Goal: Transaction & Acquisition: Purchase product/service

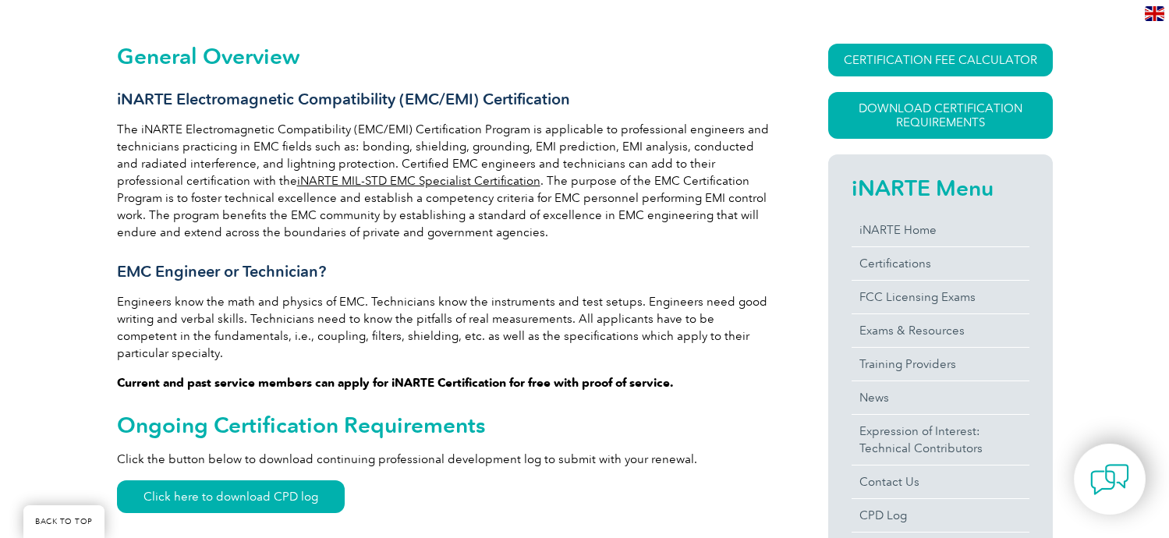
scroll to position [354, 0]
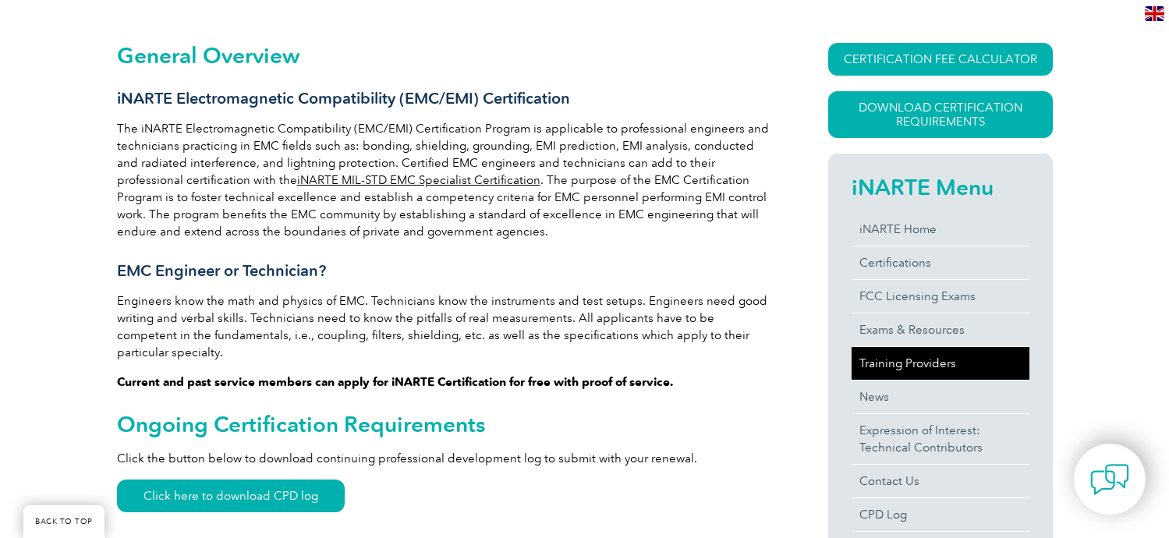
click at [882, 357] on link "Training Providers" at bounding box center [940, 363] width 178 height 33
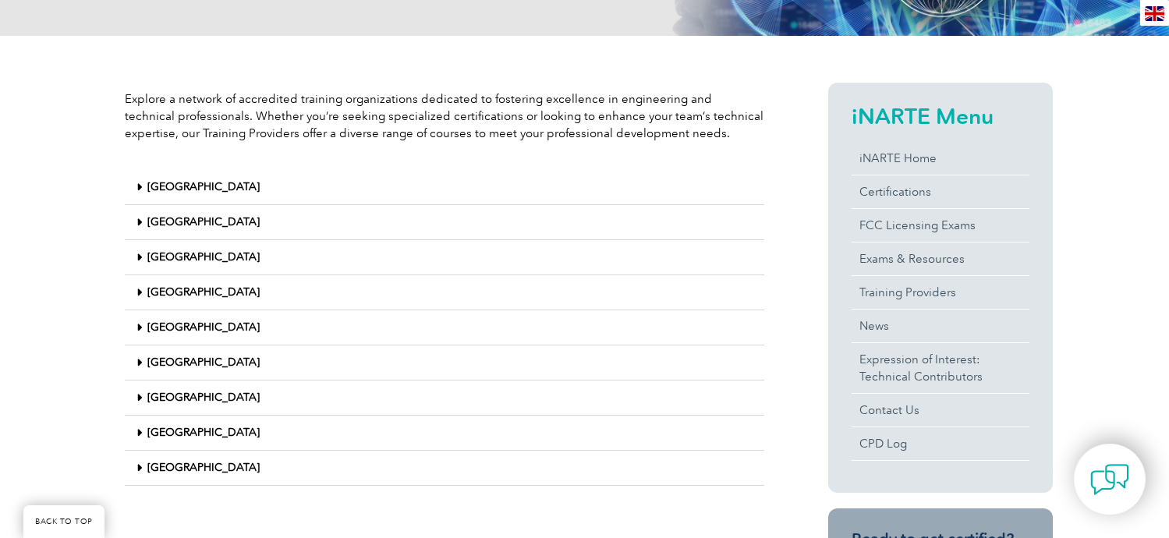
scroll to position [322, 0]
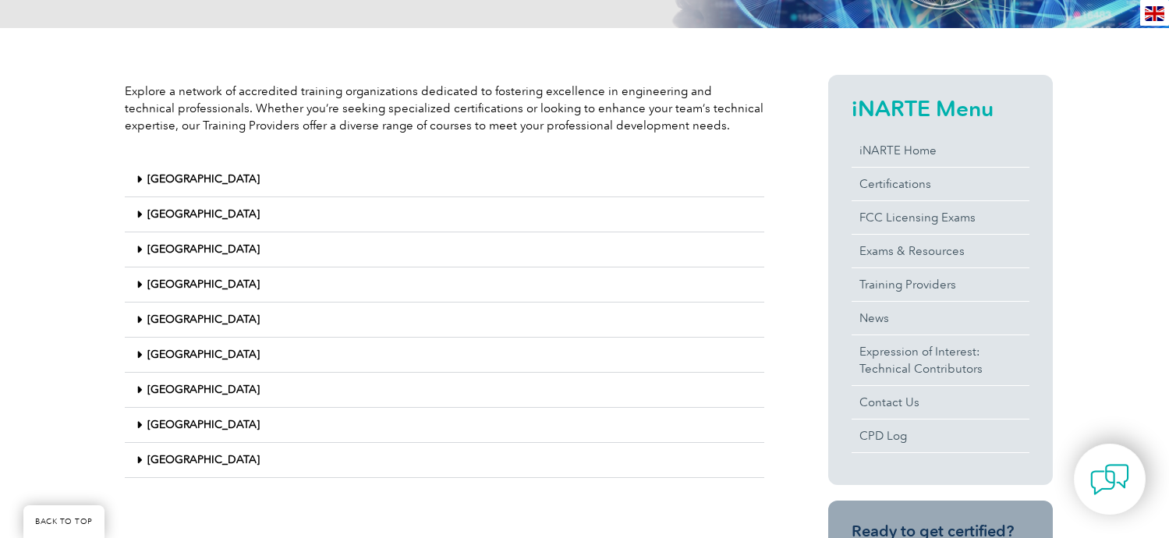
click at [143, 459] on span at bounding box center [141, 461] width 11 height 12
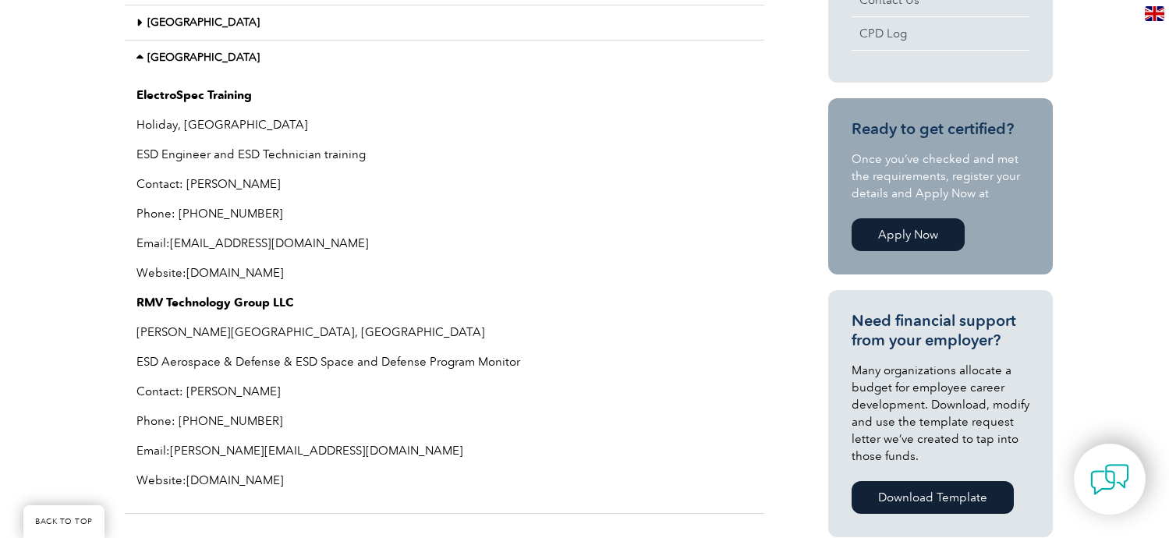
scroll to position [725, 0]
drag, startPoint x: 286, startPoint y: 479, endPoint x: 131, endPoint y: 88, distance: 420.3
click at [130, 88] on div "ElectroSpec Training Holiday, FL ESD Engineer and ESD Technician training Conta…" at bounding box center [444, 293] width 639 height 439
copy div "ElectroSpec Training Holiday, FL ESD Engineer and ESD Technician training Conta…"
click at [405, 145] on p "ESD Engineer and ESD Technician training" at bounding box center [444, 153] width 616 height 17
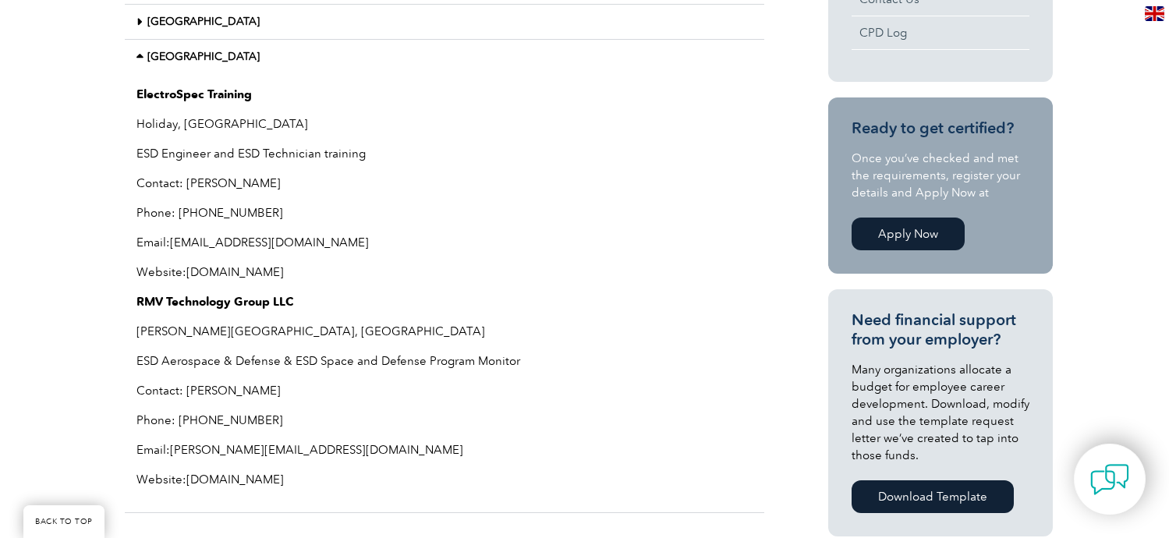
scroll to position [168, 0]
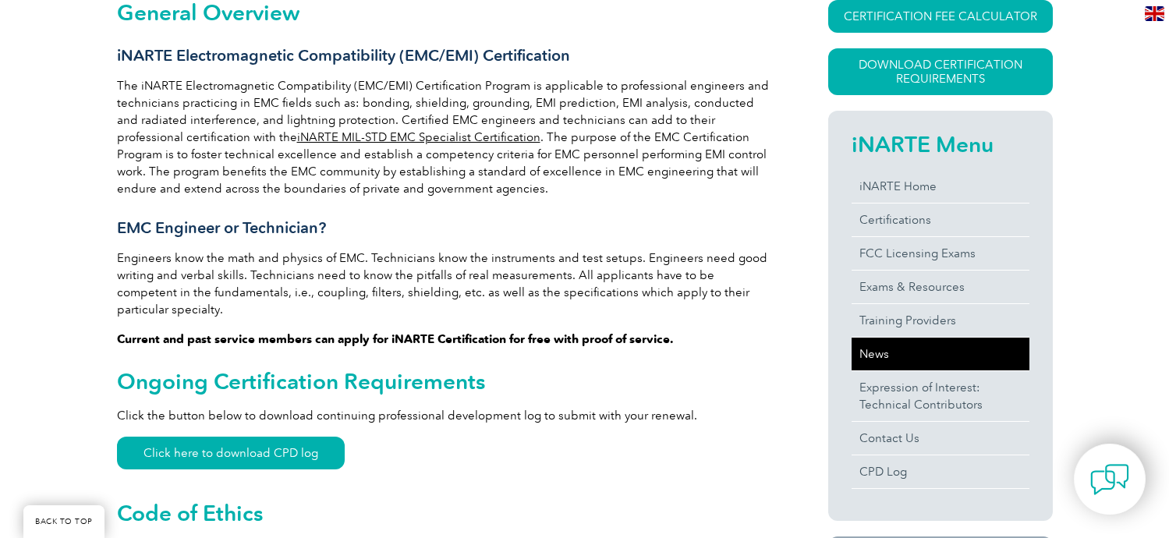
scroll to position [390, 0]
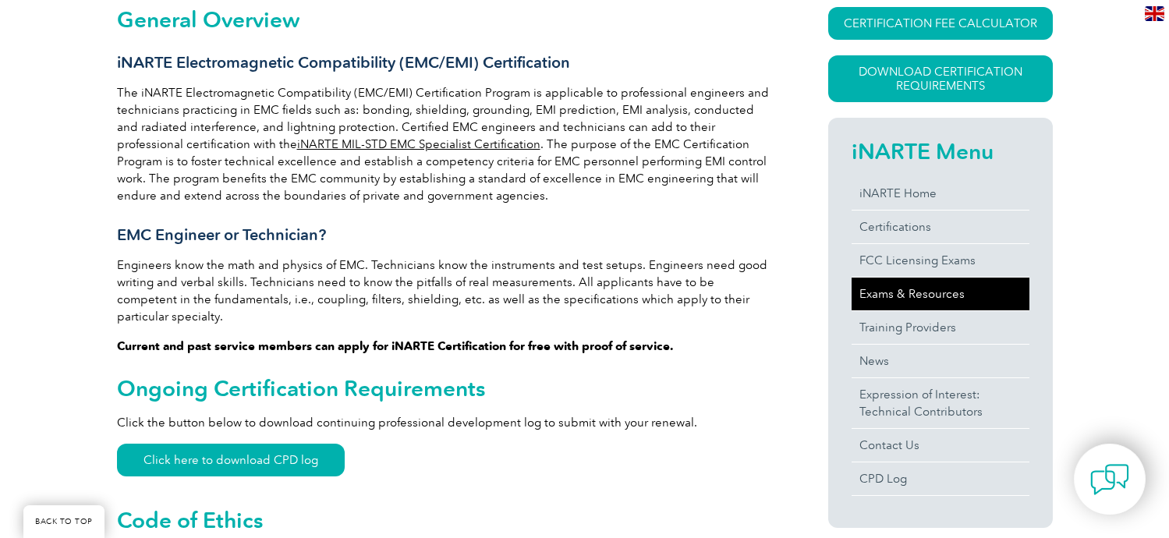
click at [876, 296] on link "Exams & Resources" at bounding box center [940, 294] width 178 height 33
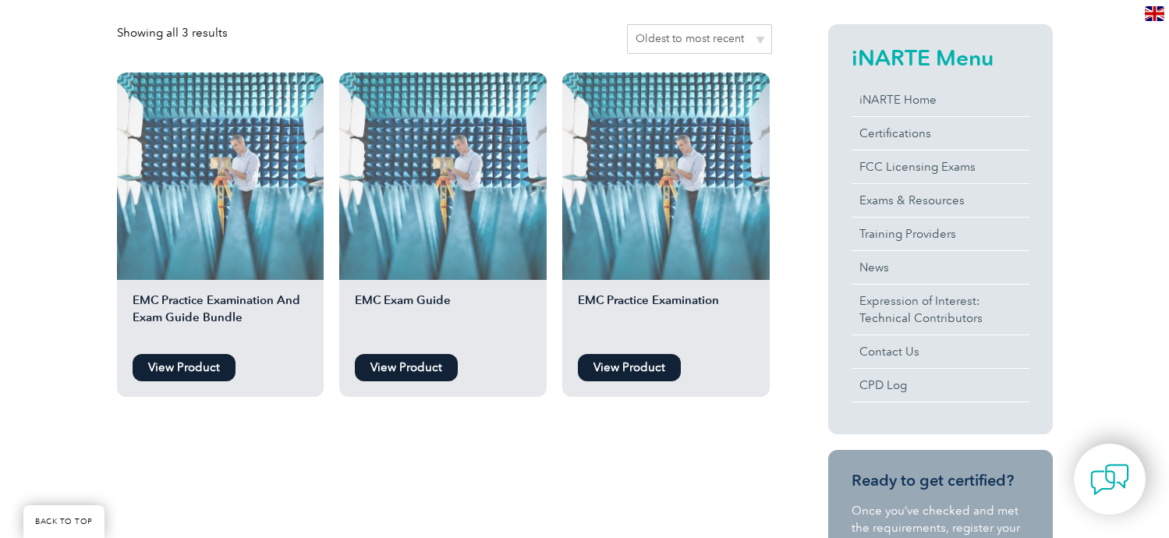
scroll to position [372, 0]
click at [149, 370] on link "View Product" at bounding box center [184, 368] width 103 height 27
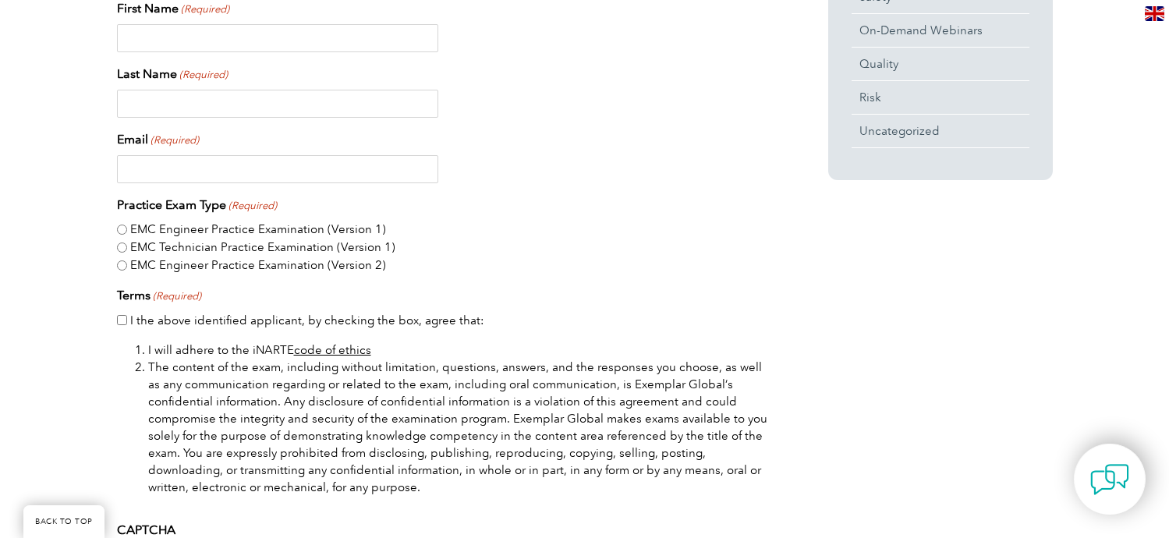
scroll to position [370, 0]
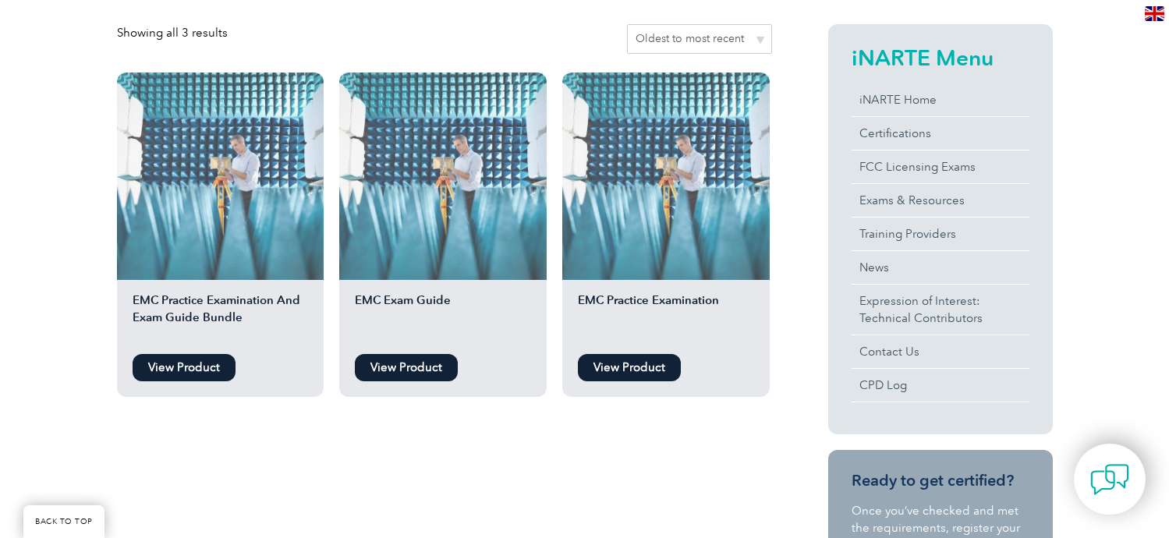
scroll to position [422, 0]
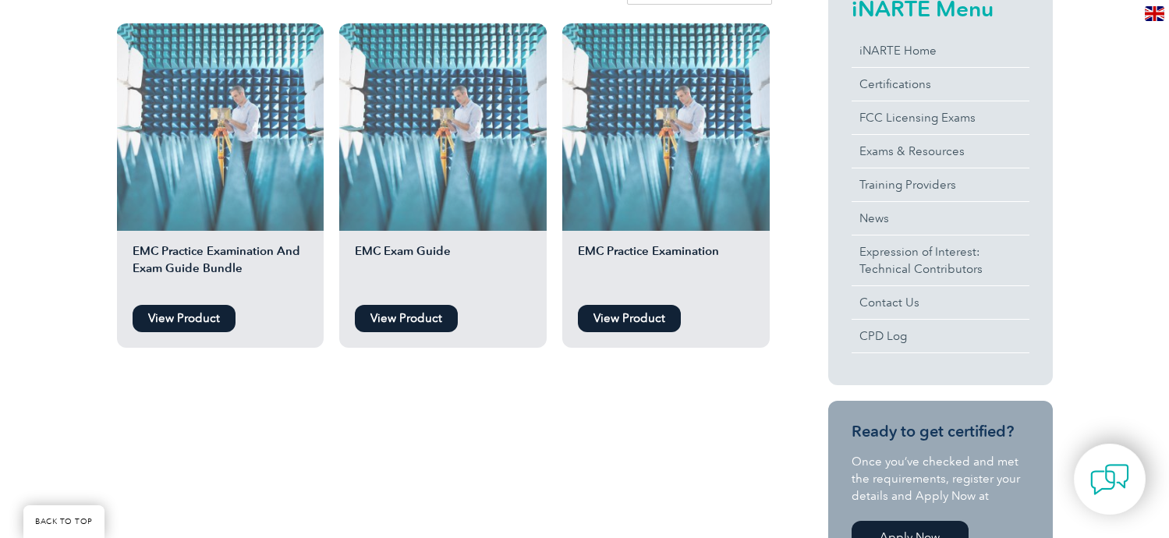
click at [411, 331] on li "EMC Exam Guide View Product" at bounding box center [442, 185] width 207 height 324
click at [410, 319] on link "View Product" at bounding box center [406, 318] width 103 height 27
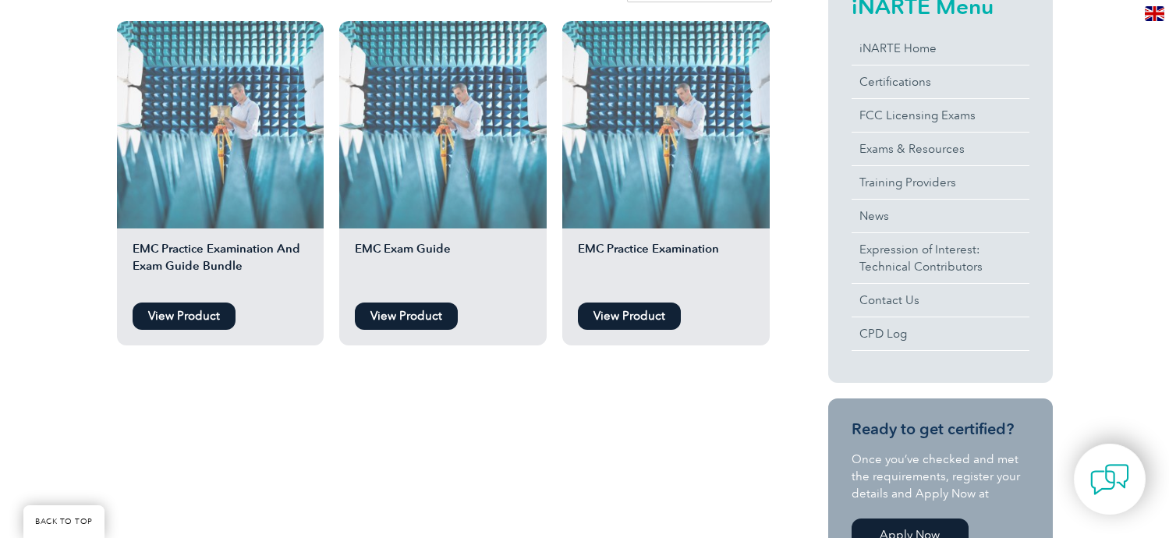
scroll to position [422, 0]
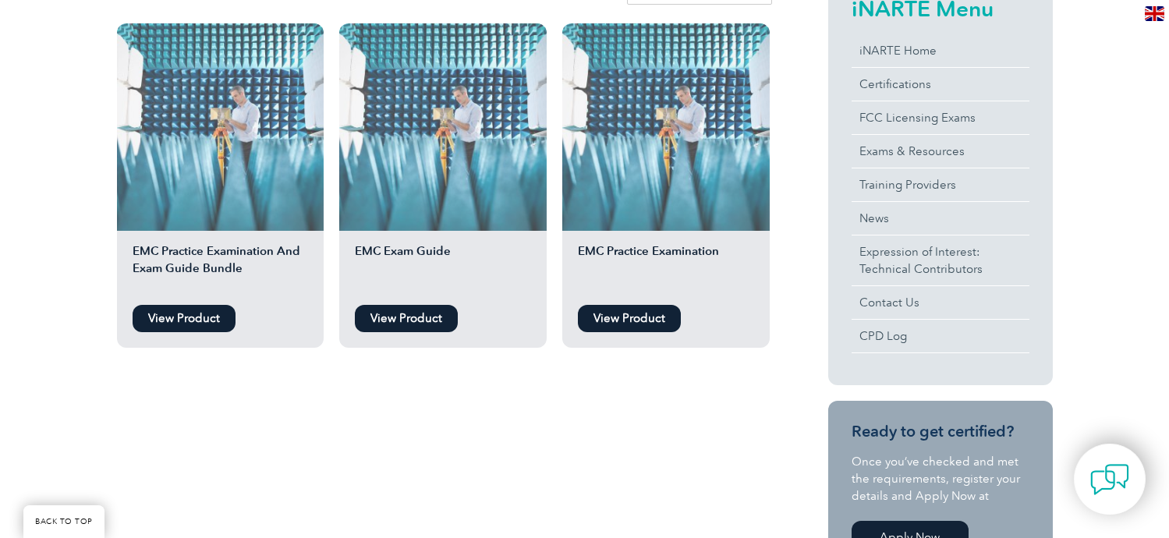
click at [616, 311] on link "View Product" at bounding box center [629, 318] width 103 height 27
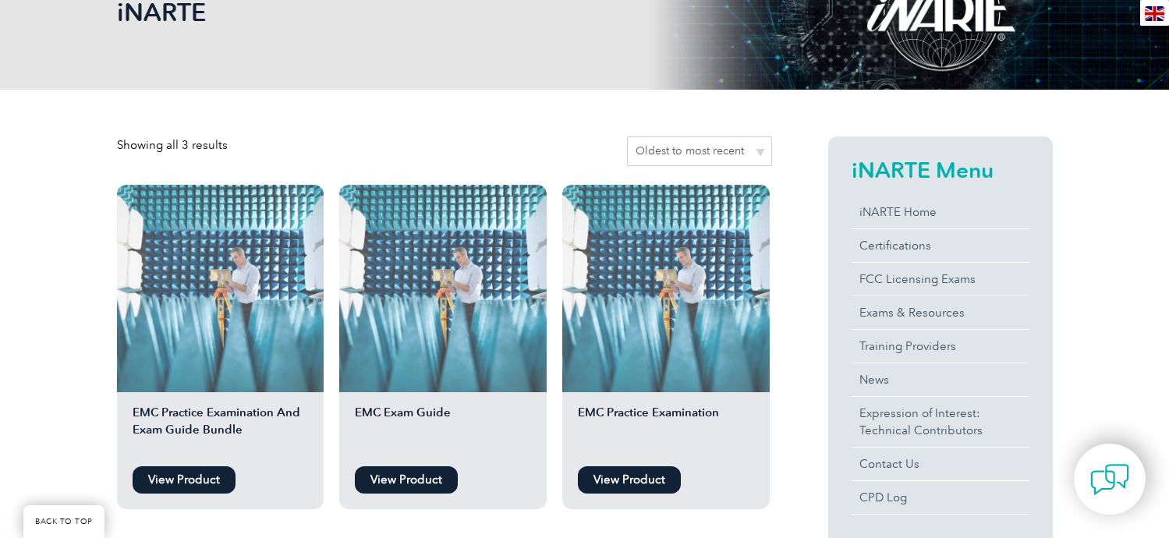
scroll to position [260, 0]
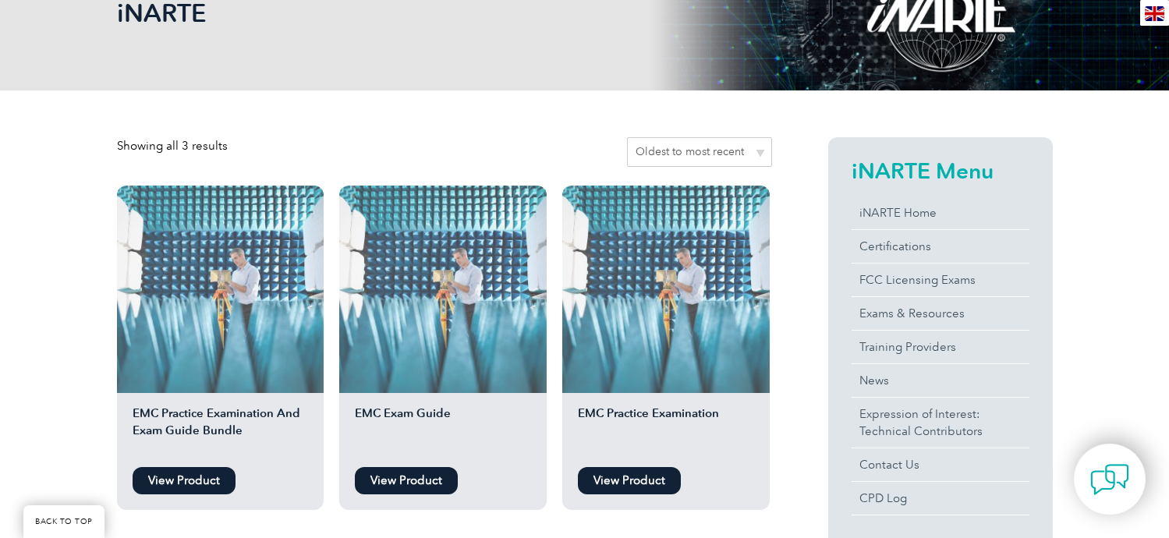
click at [257, 425] on h2 "EMC Practice Examination And Exam Guide Bundle" at bounding box center [220, 432] width 207 height 55
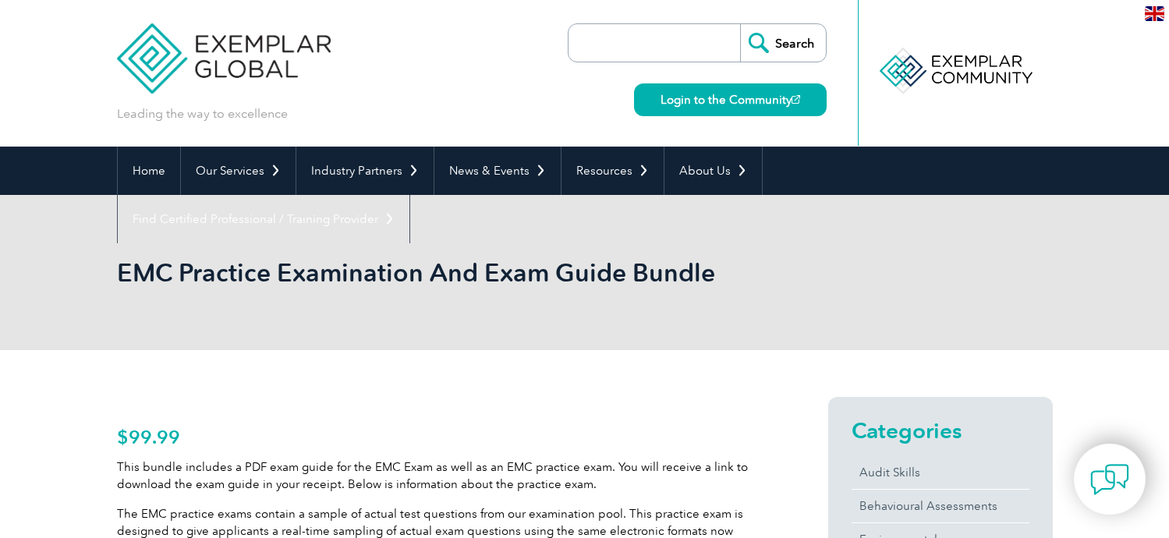
click at [373, 263] on h1 "EMC Practice Examination And Exam Guide Bundle" at bounding box center [416, 272] width 599 height 30
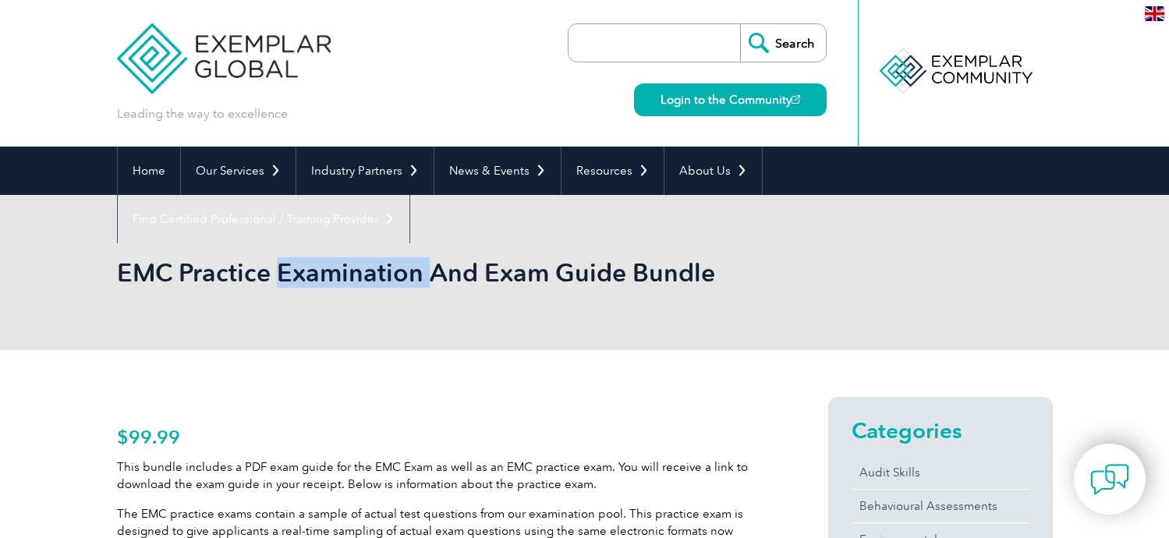
click at [373, 263] on h1 "EMC Practice Examination And Exam Guide Bundle" at bounding box center [416, 272] width 599 height 30
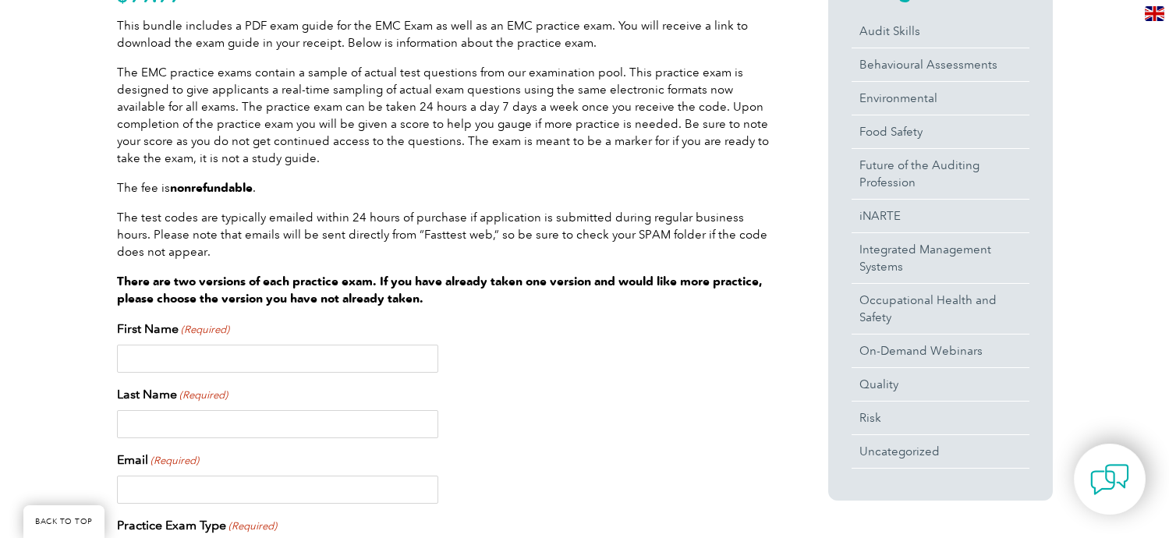
scroll to position [446, 0]
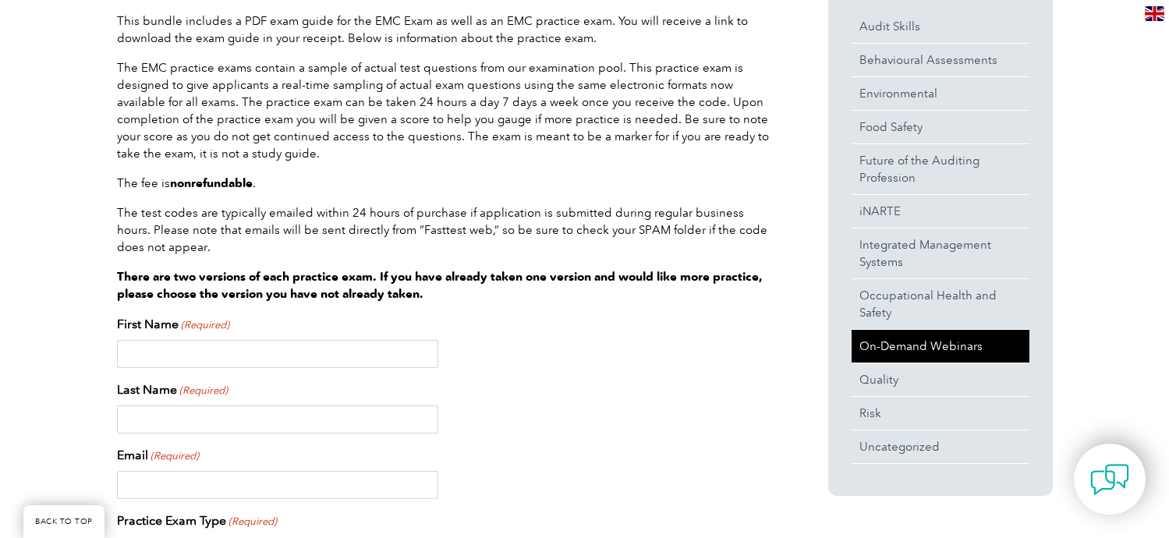
click at [878, 340] on link "On-Demand Webinars" at bounding box center [940, 346] width 178 height 33
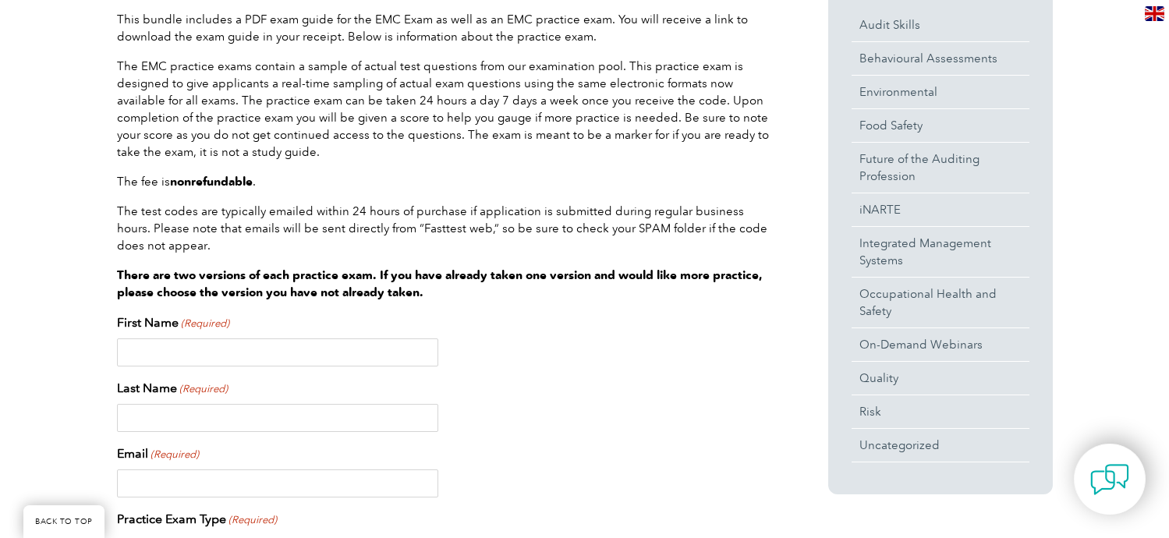
scroll to position [436, 0]
